Goal: Browse casually: Explore the website without a specific task or goal

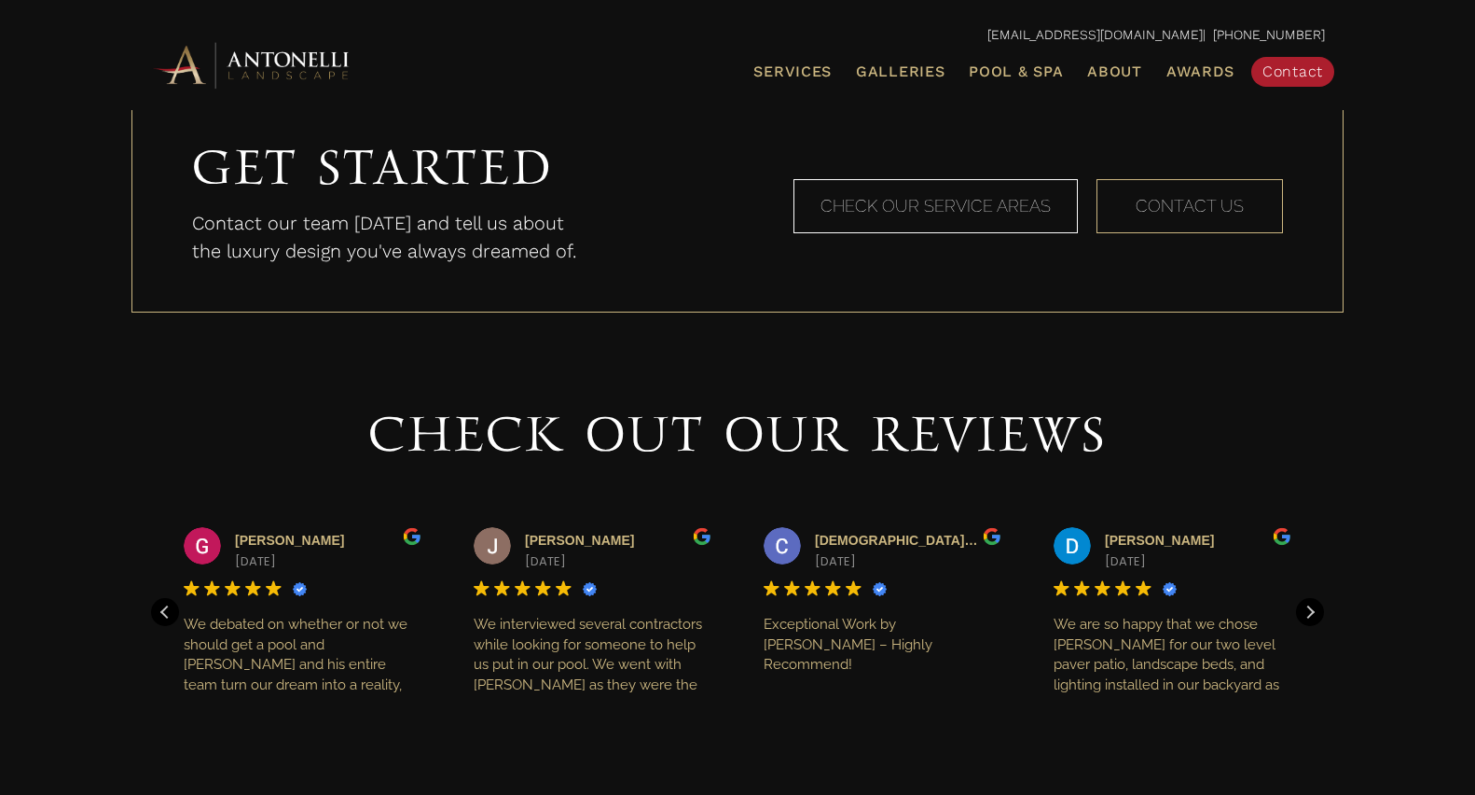
scroll to position [1772, 0]
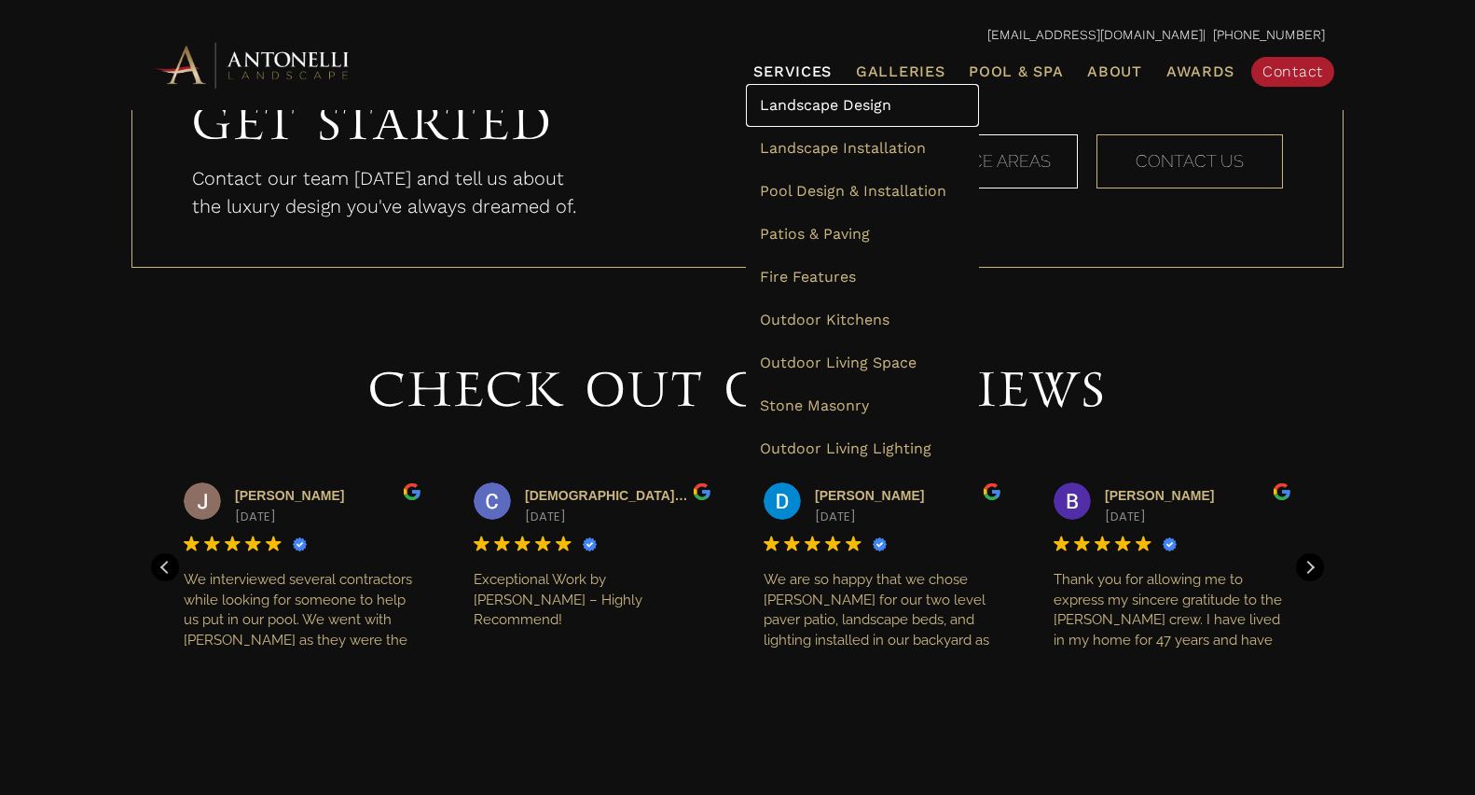
click at [797, 101] on span "Landscape Design" at bounding box center [825, 105] width 131 height 18
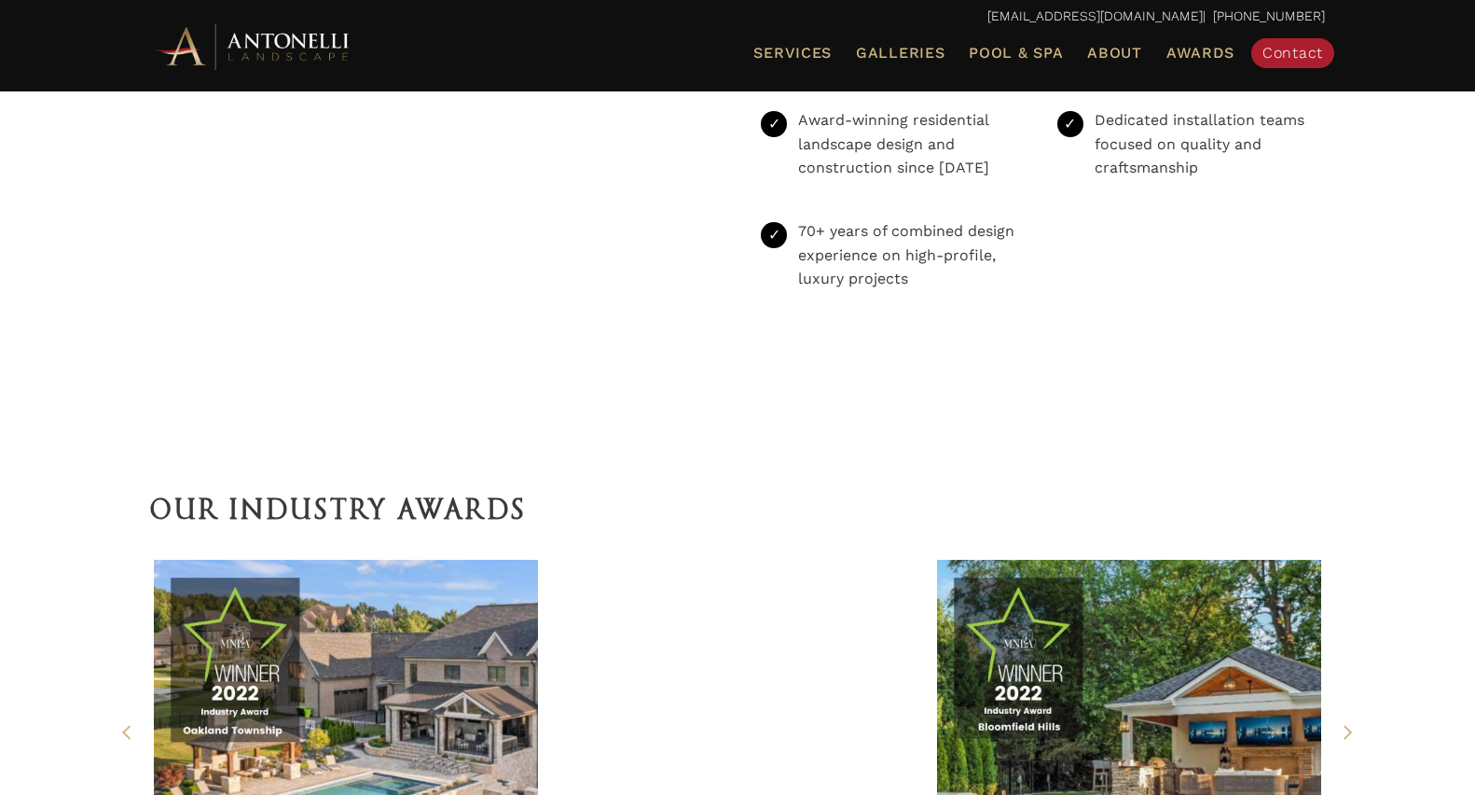
scroll to position [4049, 0]
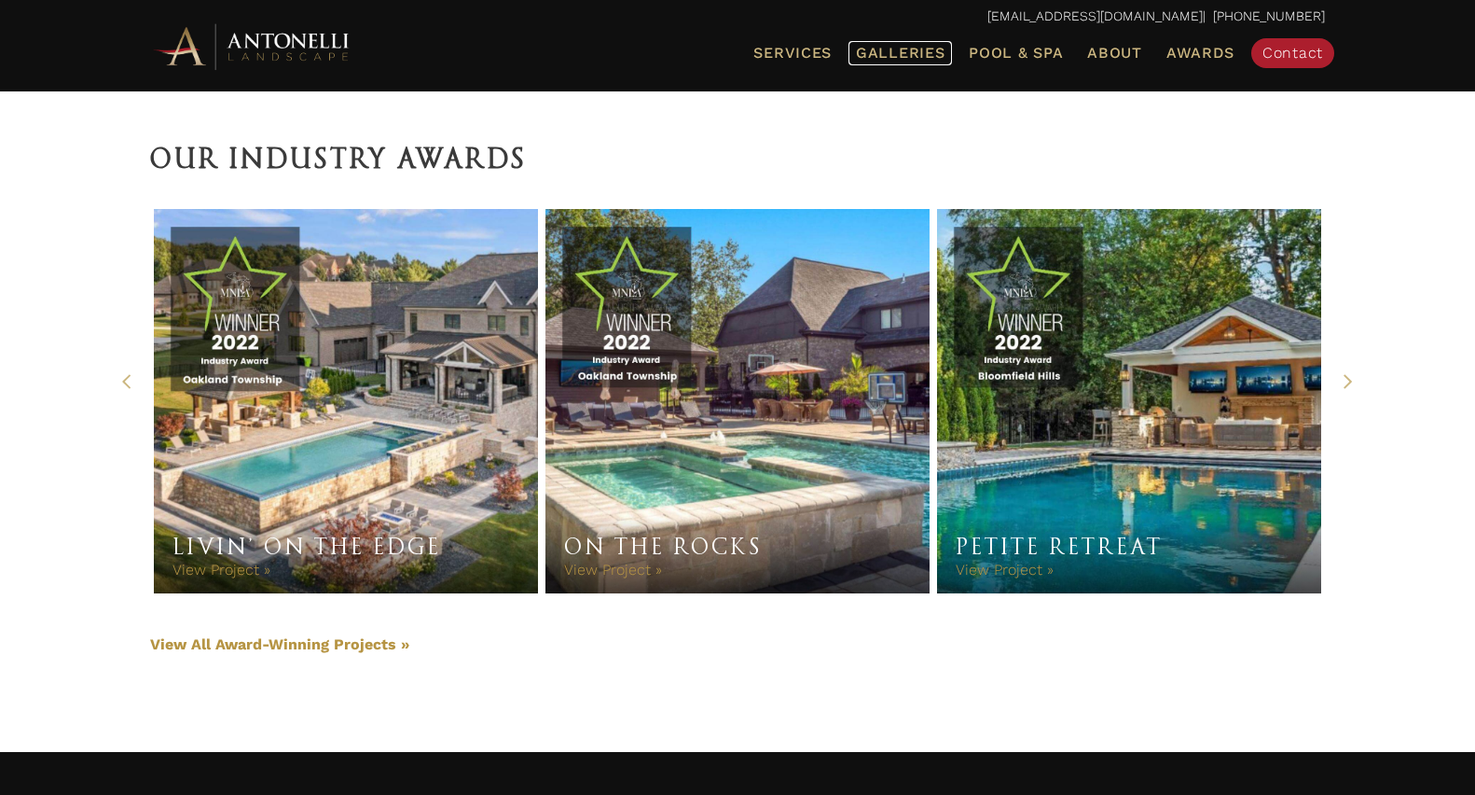
click at [868, 51] on span "Galleries" at bounding box center [900, 53] width 89 height 18
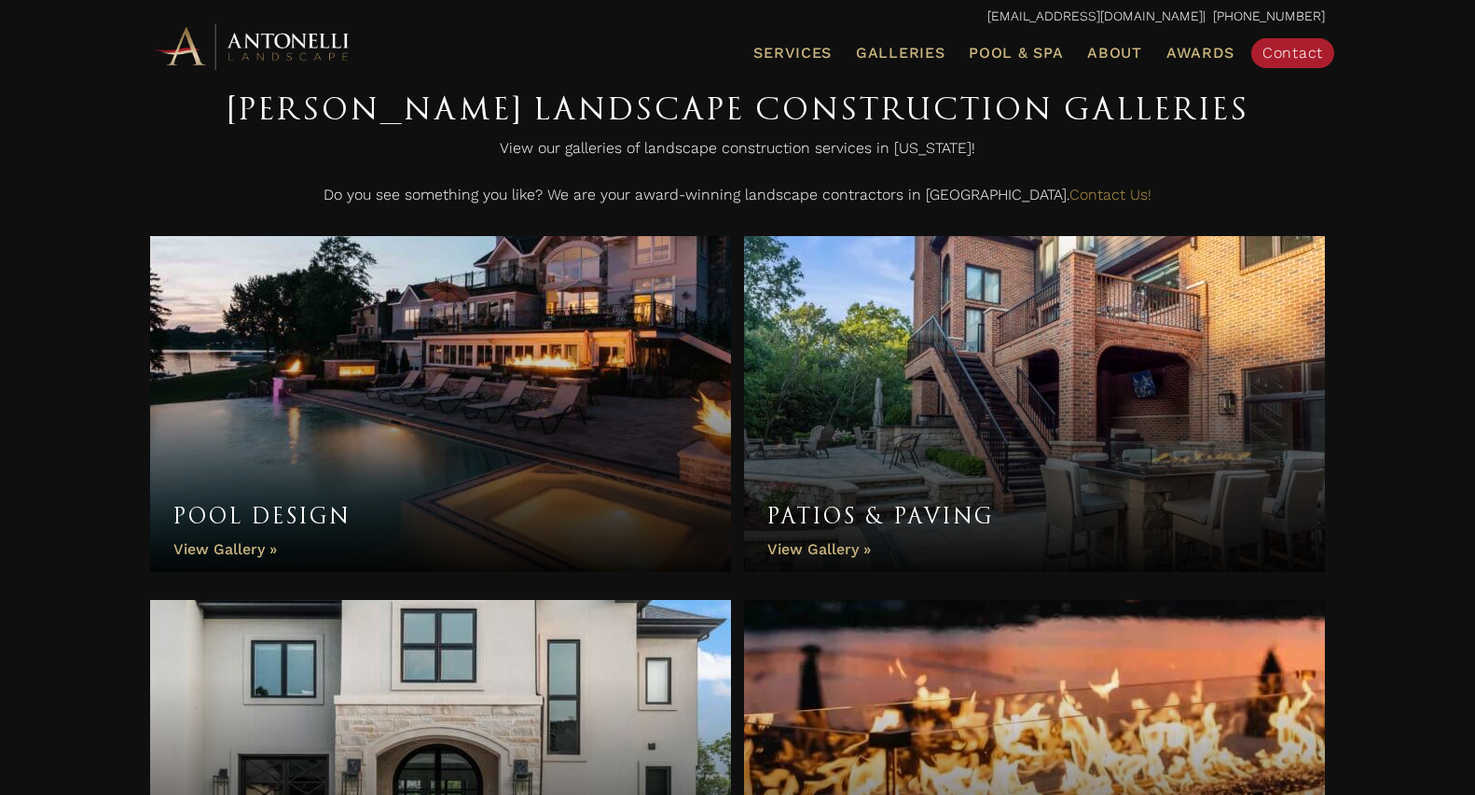
scroll to position [837, 0]
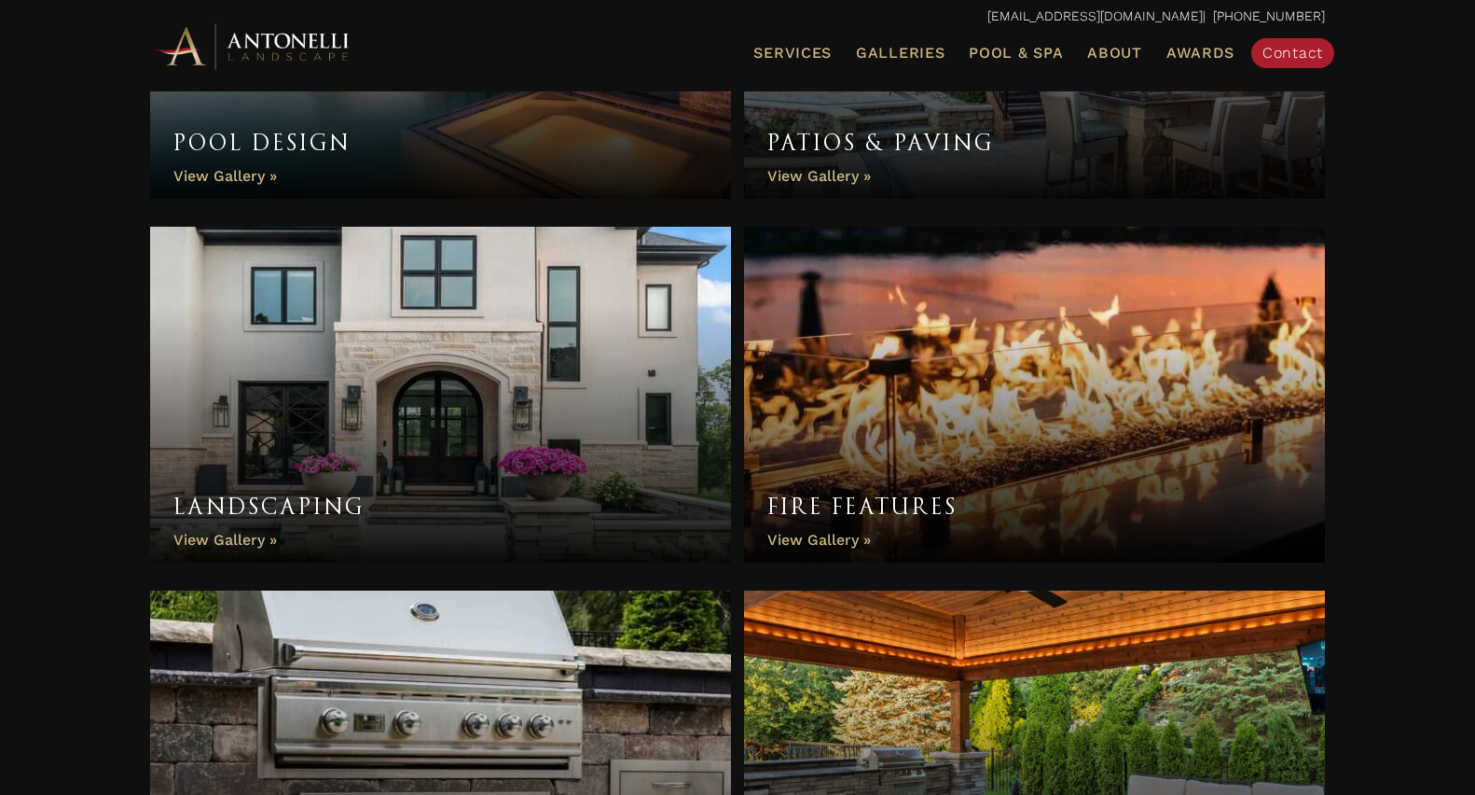
click at [470, 362] on link "Landscaping" at bounding box center [440, 395] width 581 height 336
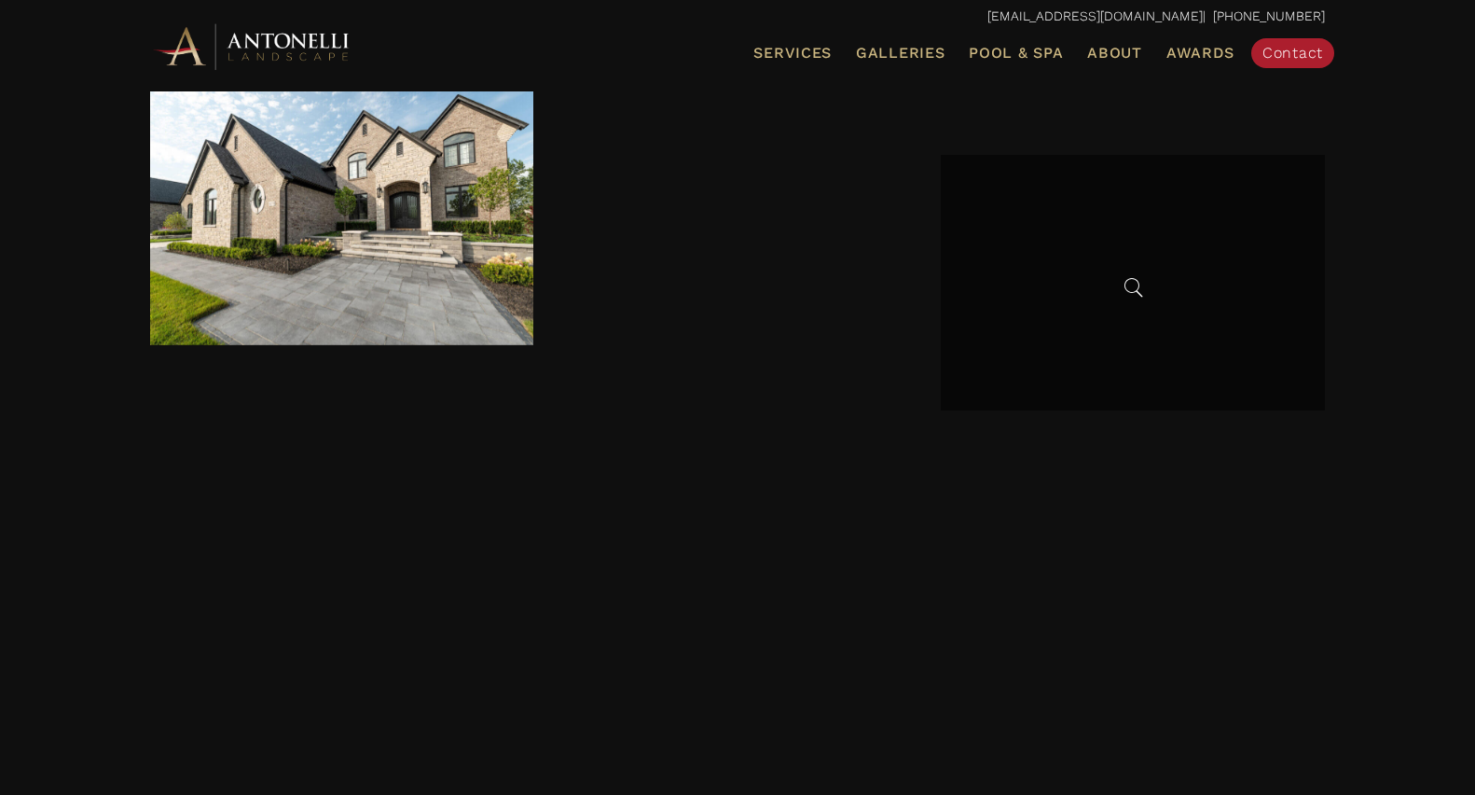
scroll to position [6061, 0]
